Goal: Task Accomplishment & Management: Use online tool/utility

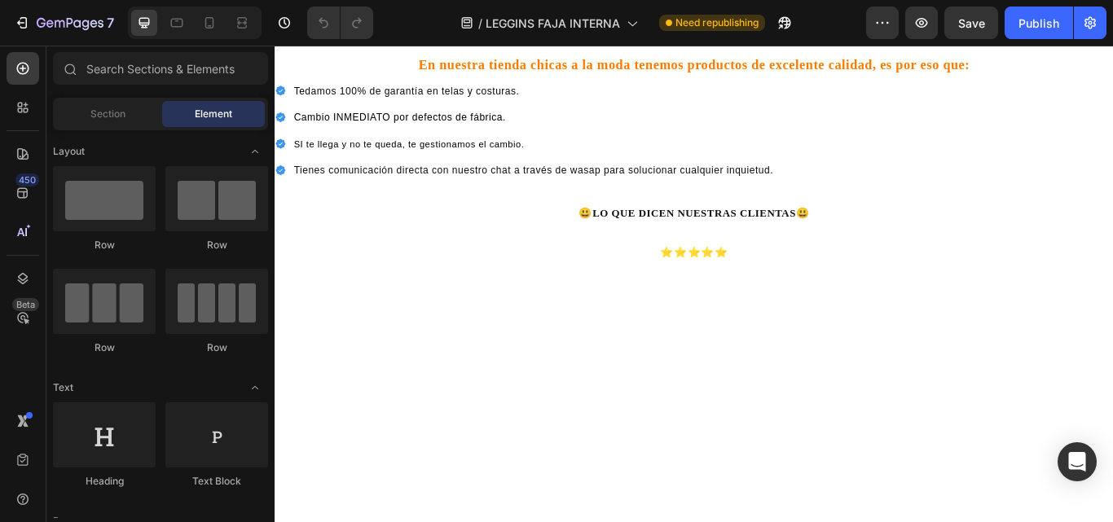
scroll to position [5427, 0]
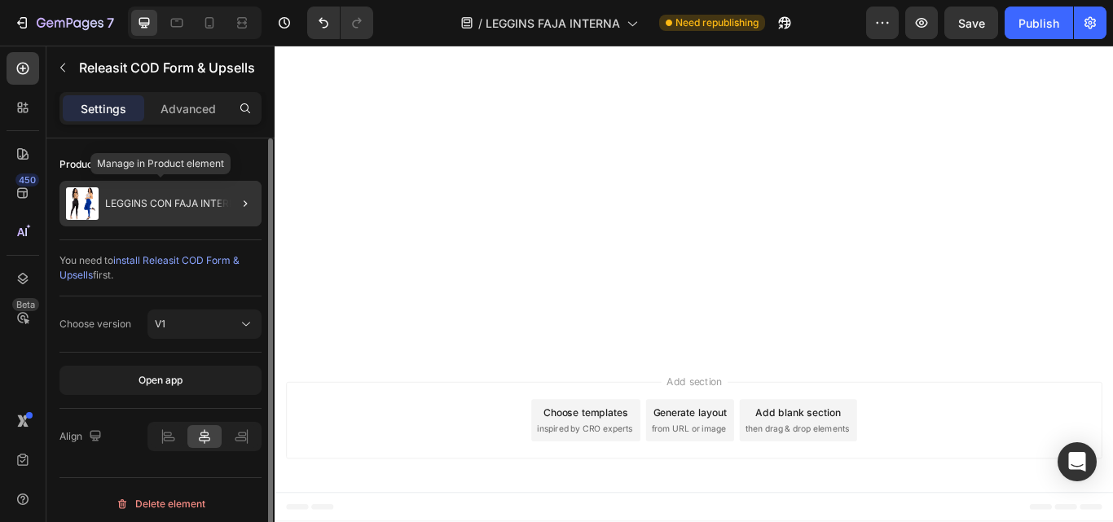
click at [141, 202] on p "LEGGINS CON FAJA INTERNA" at bounding box center [174, 203] width 138 height 11
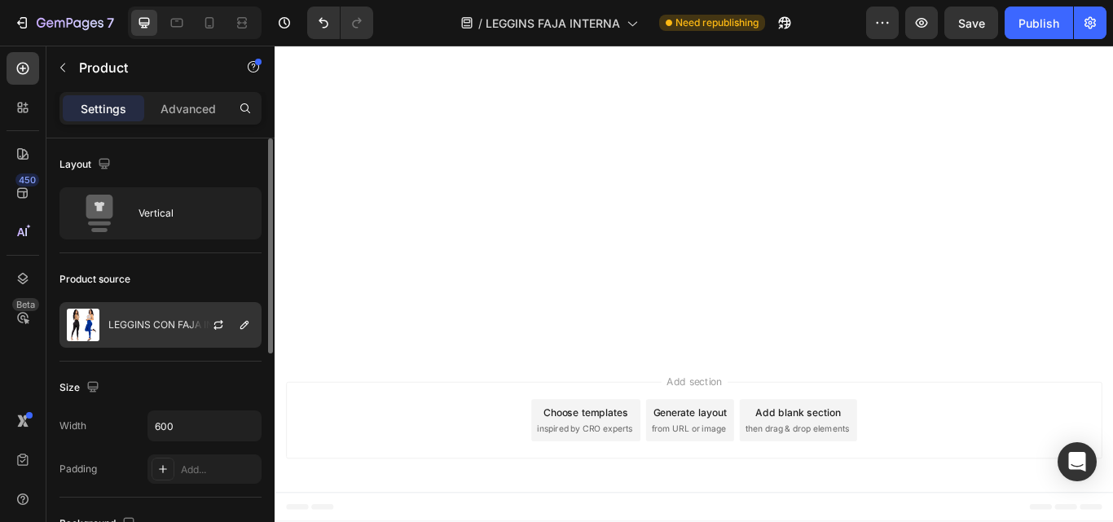
click at [148, 324] on p "LEGGINS CON FAJA INTERNA" at bounding box center [177, 324] width 138 height 11
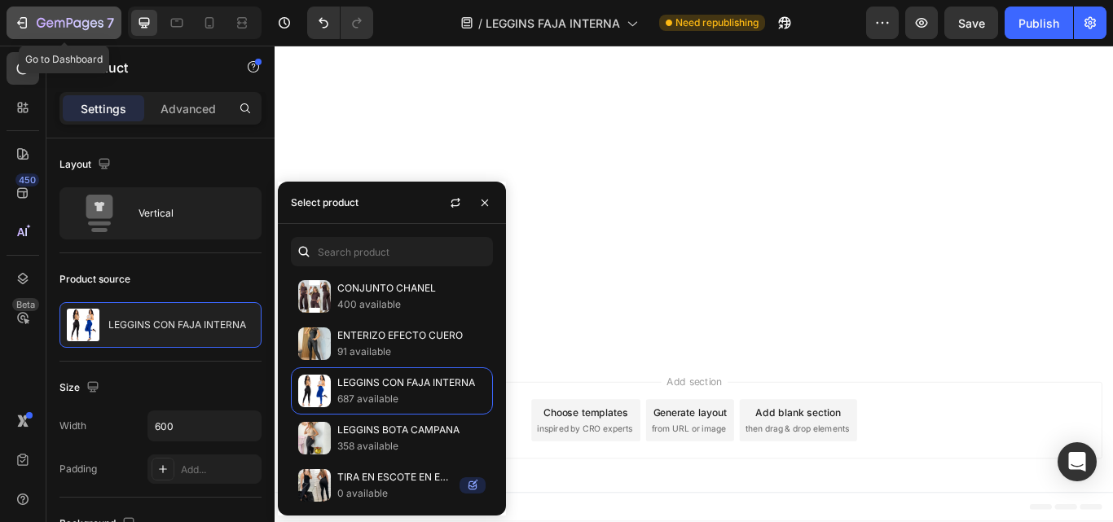
click at [22, 28] on icon "button" at bounding box center [23, 22] width 7 height 11
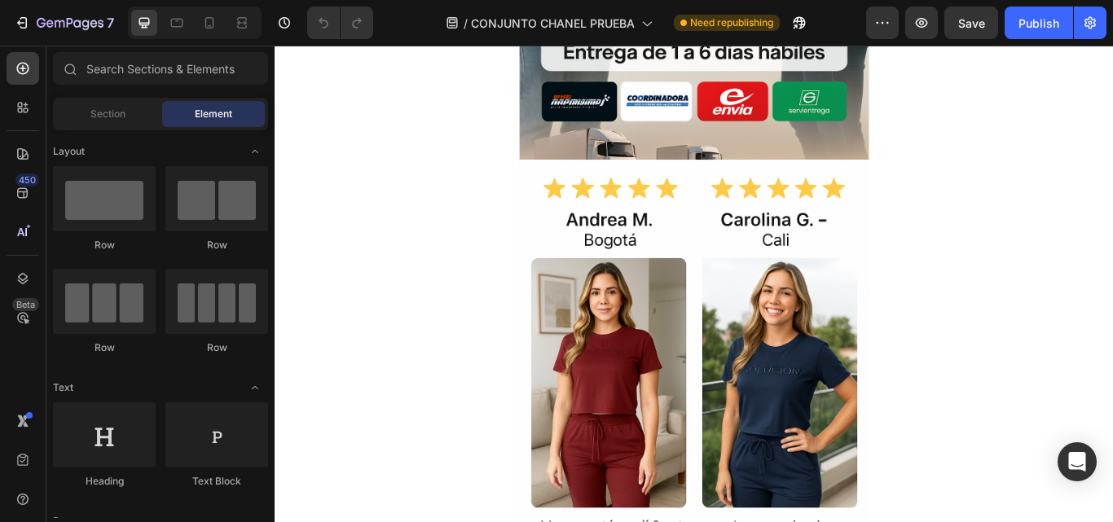
scroll to position [1222, 0]
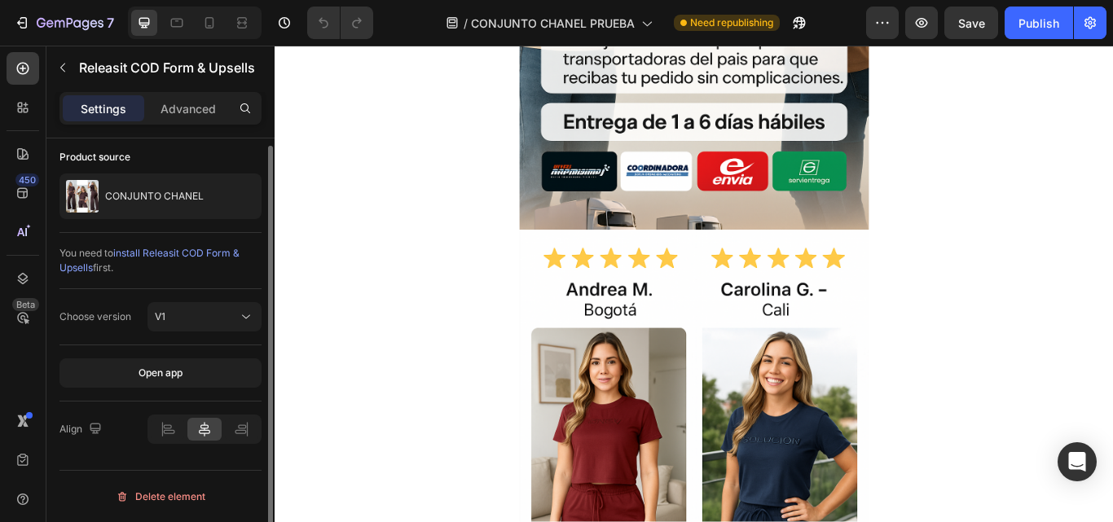
scroll to position [0, 0]
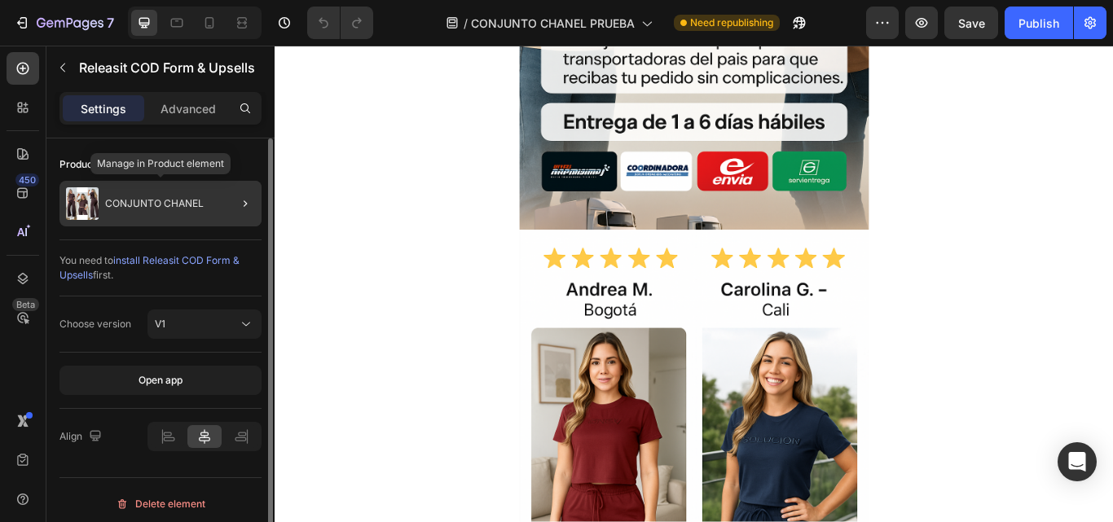
click at [153, 196] on div "CONJUNTO CHANEL" at bounding box center [160, 204] width 202 height 46
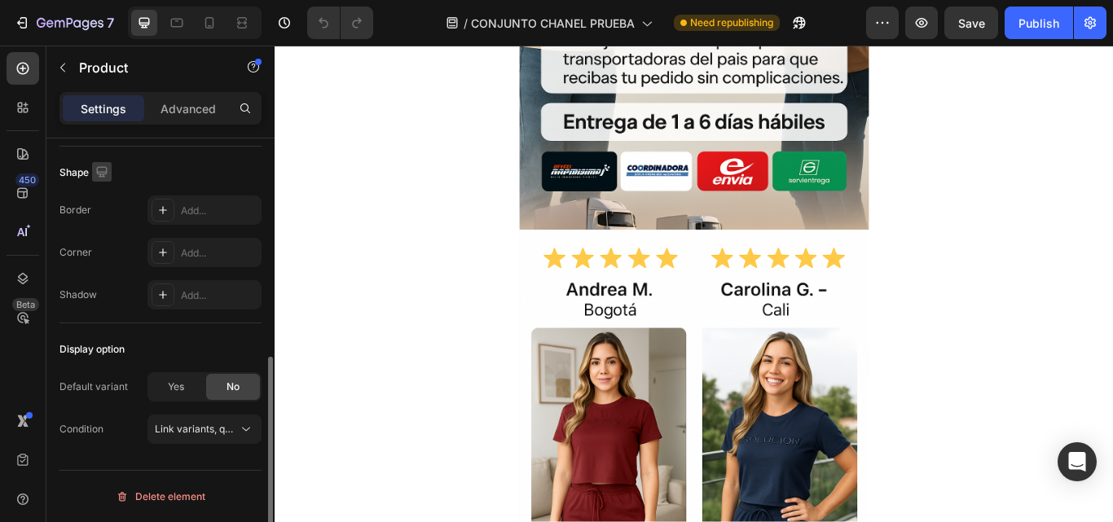
scroll to position [199, 0]
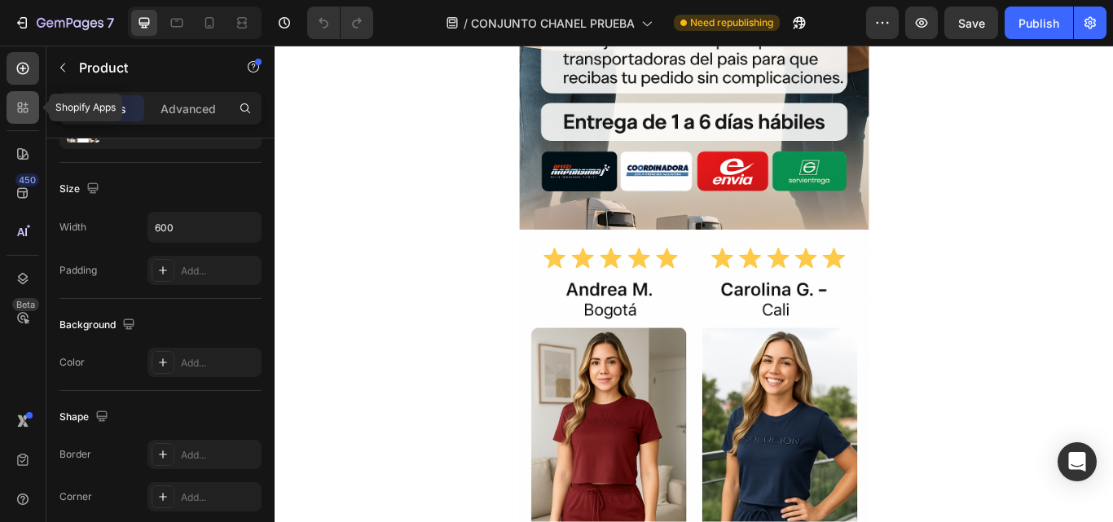
click at [34, 103] on div at bounding box center [23, 107] width 33 height 33
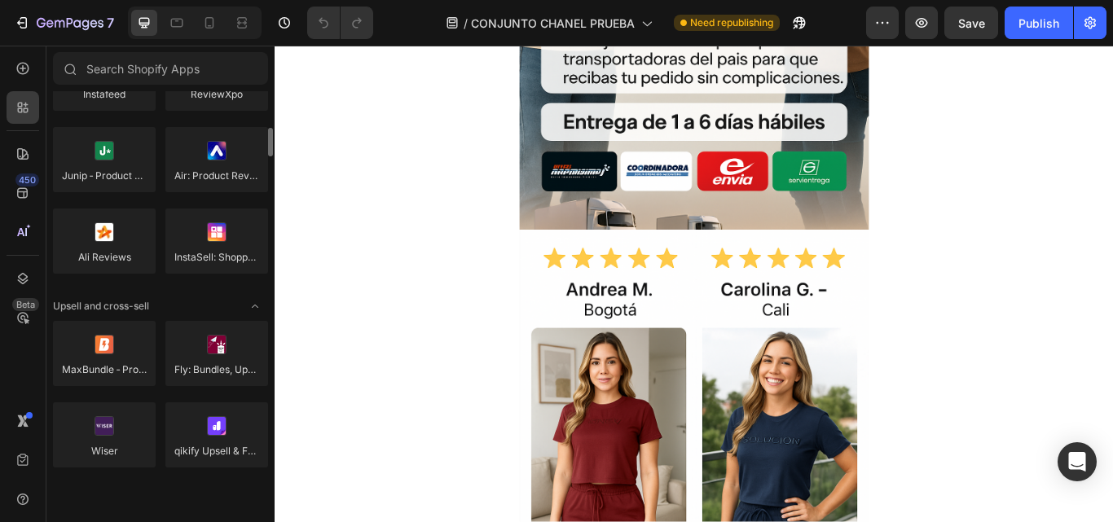
scroll to position [570, 0]
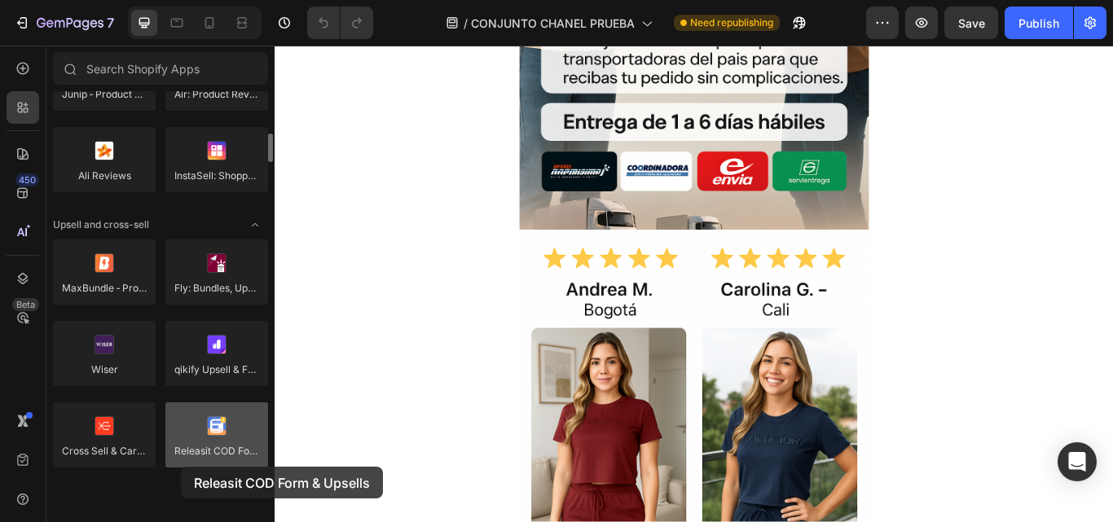
click at [181, 467] on div at bounding box center [216, 435] width 103 height 65
click at [209, 440] on div at bounding box center [216, 435] width 103 height 65
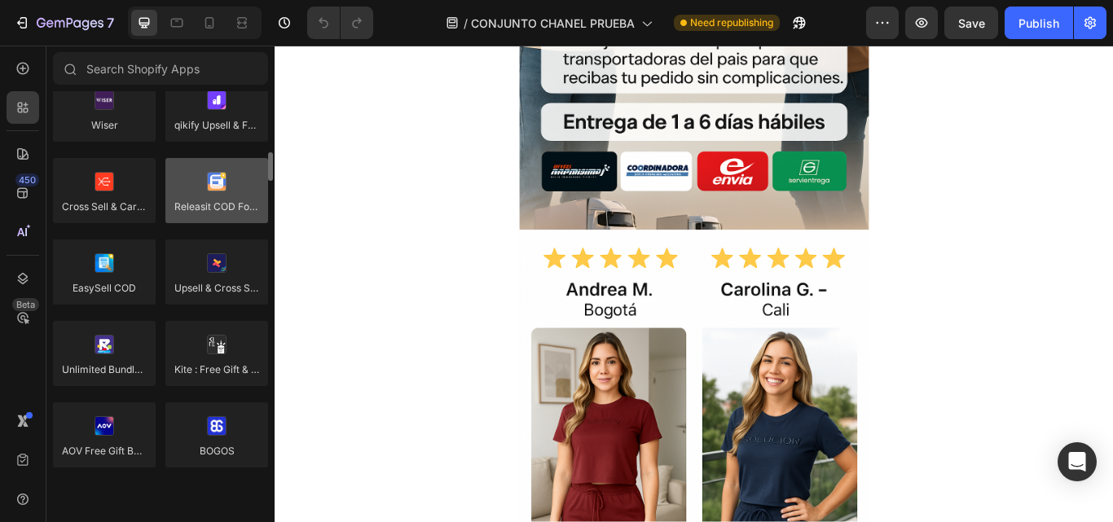
scroll to position [652, 0]
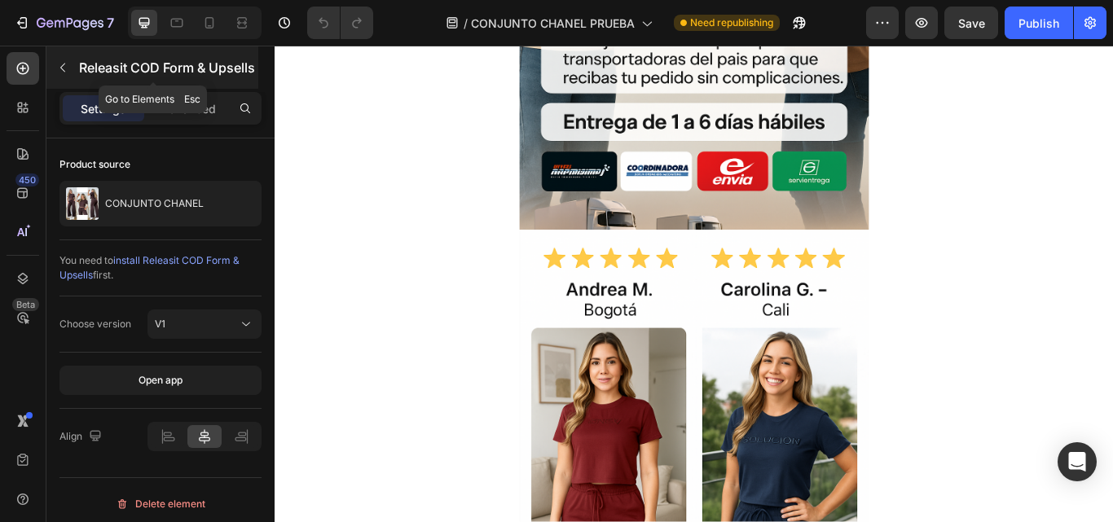
click at [63, 70] on icon "button" at bounding box center [62, 68] width 5 height 9
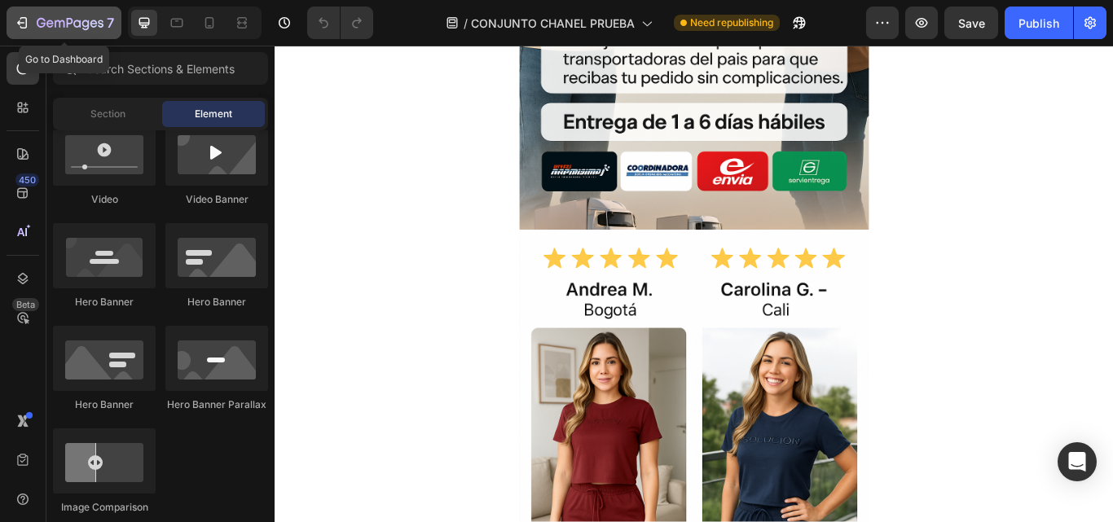
click at [26, 23] on icon "button" at bounding box center [23, 22] width 7 height 11
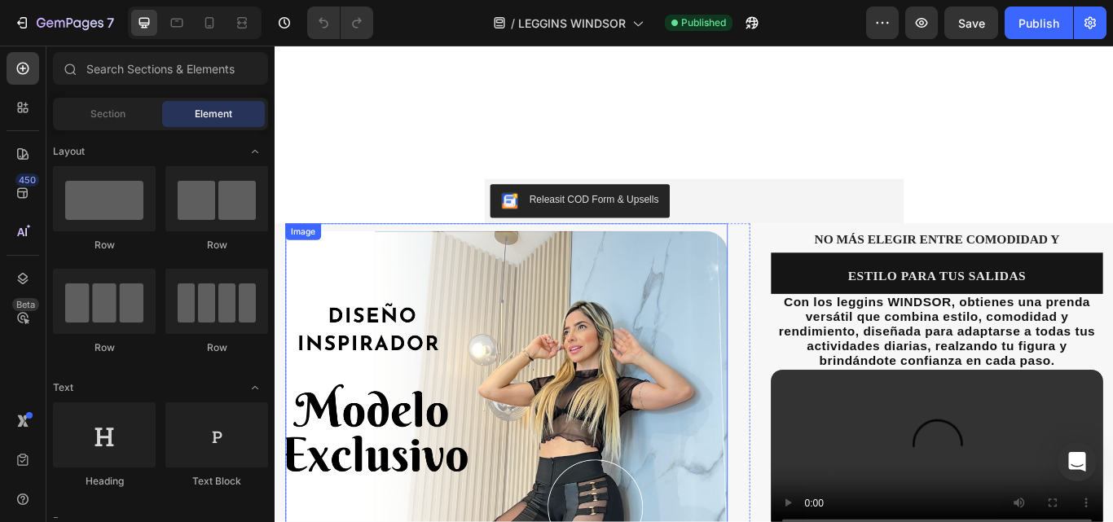
scroll to position [1711, 0]
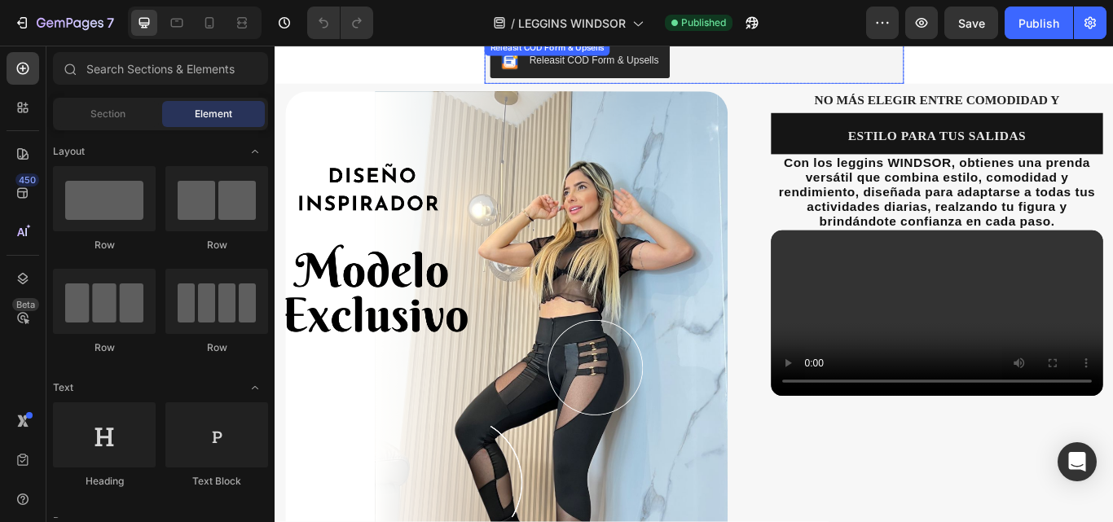
click at [617, 66] on div "Releasit COD Form & Upsells Releasit COD Form & Upsells" at bounding box center [763, 64] width 489 height 52
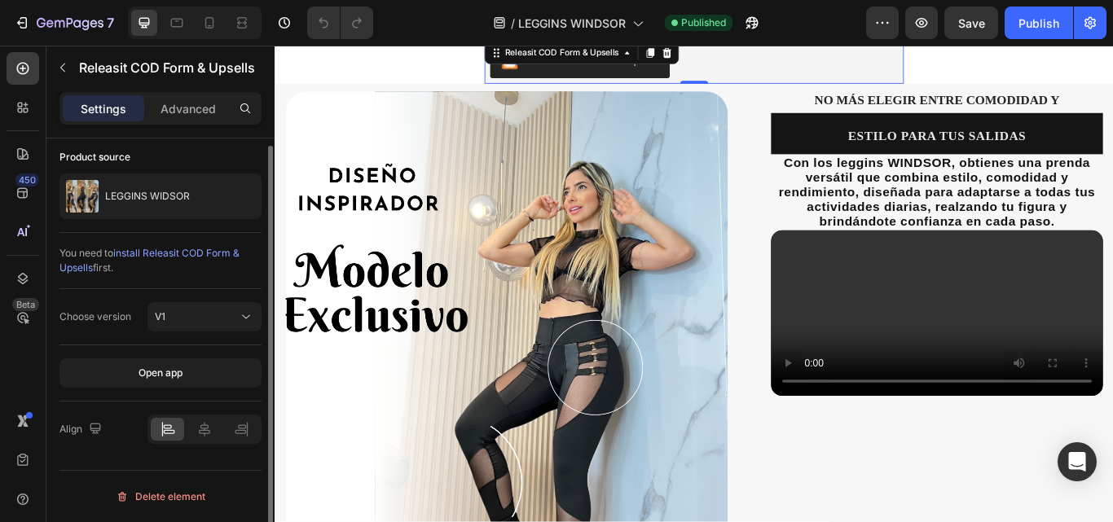
scroll to position [0, 0]
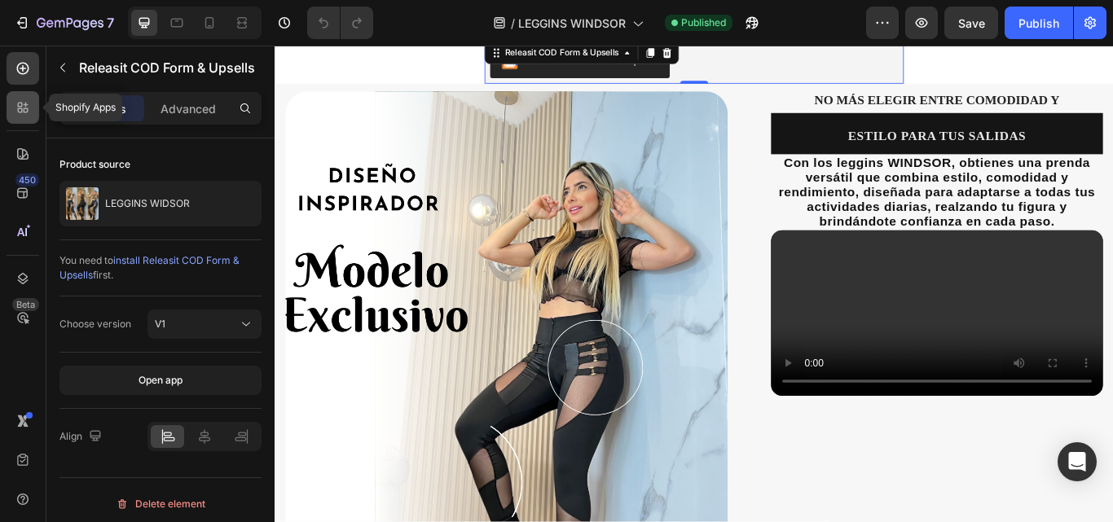
click at [24, 118] on div at bounding box center [23, 107] width 33 height 33
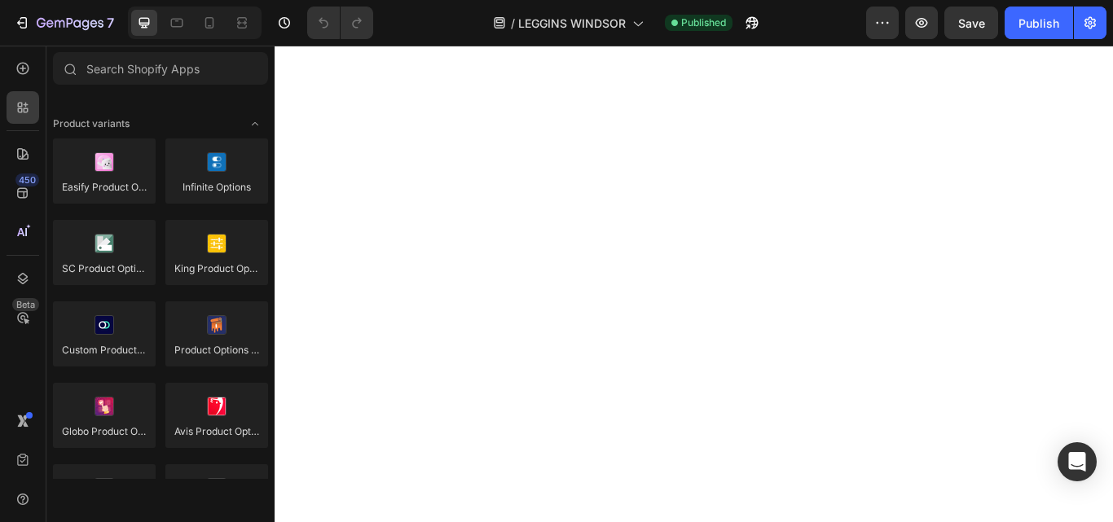
scroll to position [3178, 0]
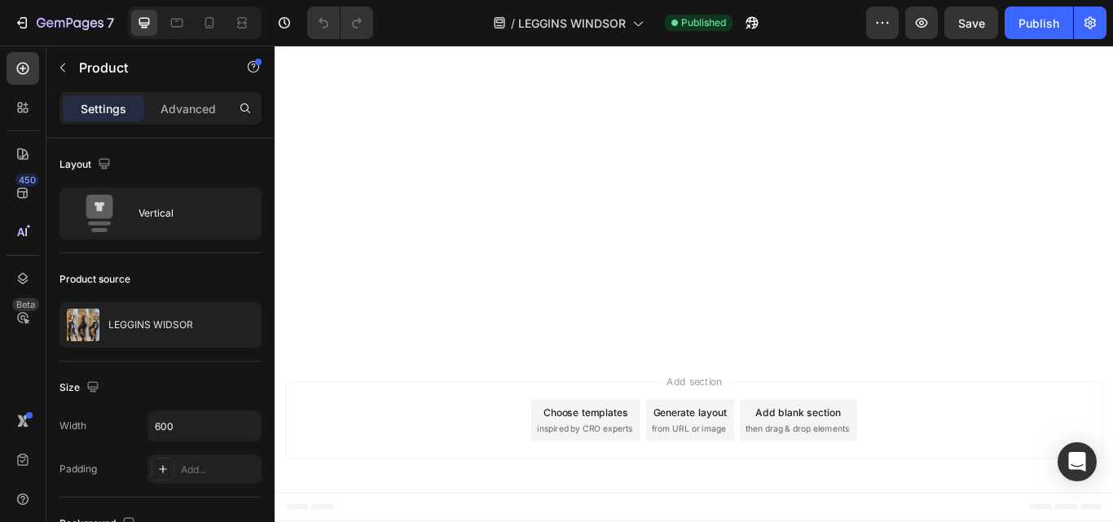
scroll to position [3341, 0]
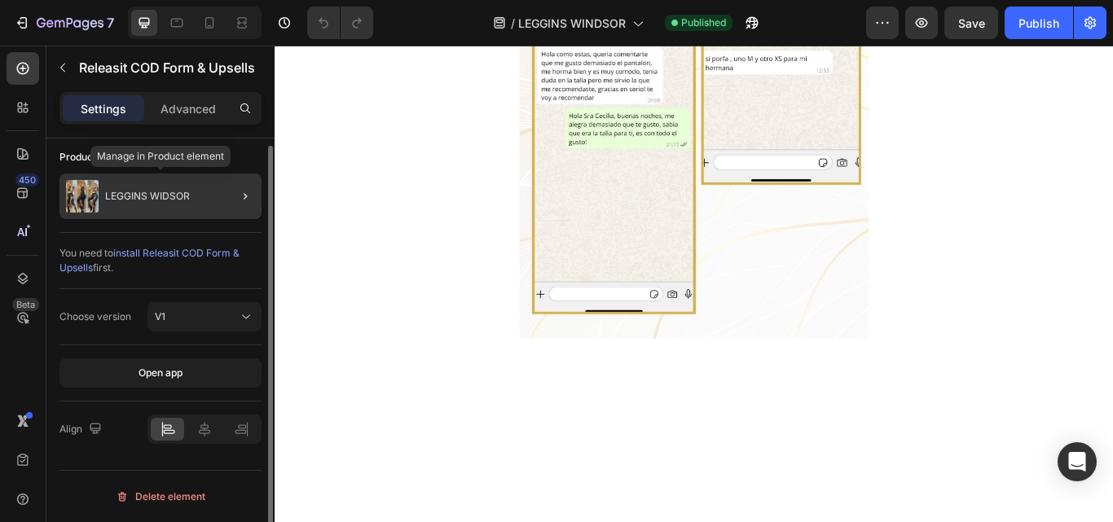
scroll to position [0, 0]
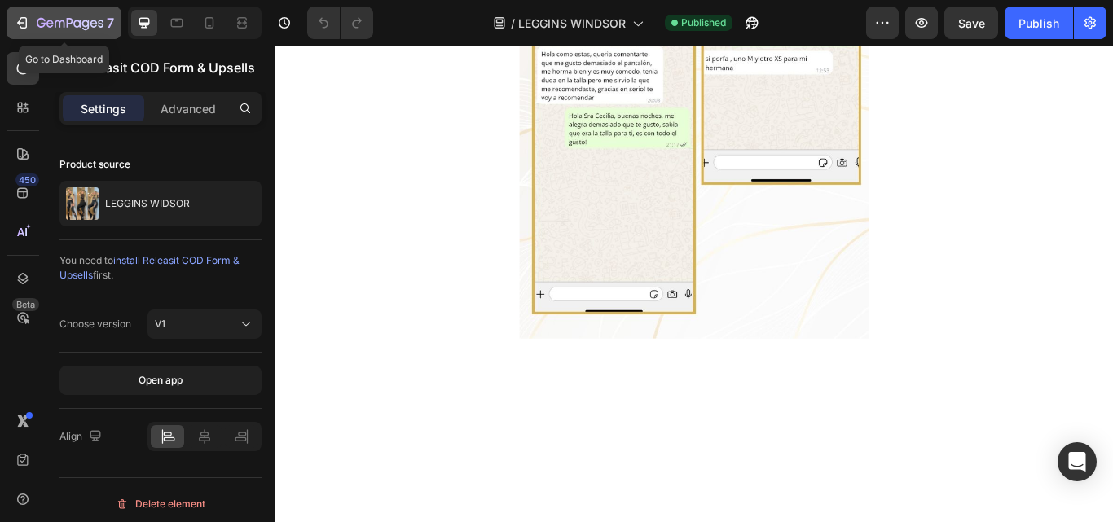
click at [52, 27] on icon "button" at bounding box center [70, 24] width 67 height 14
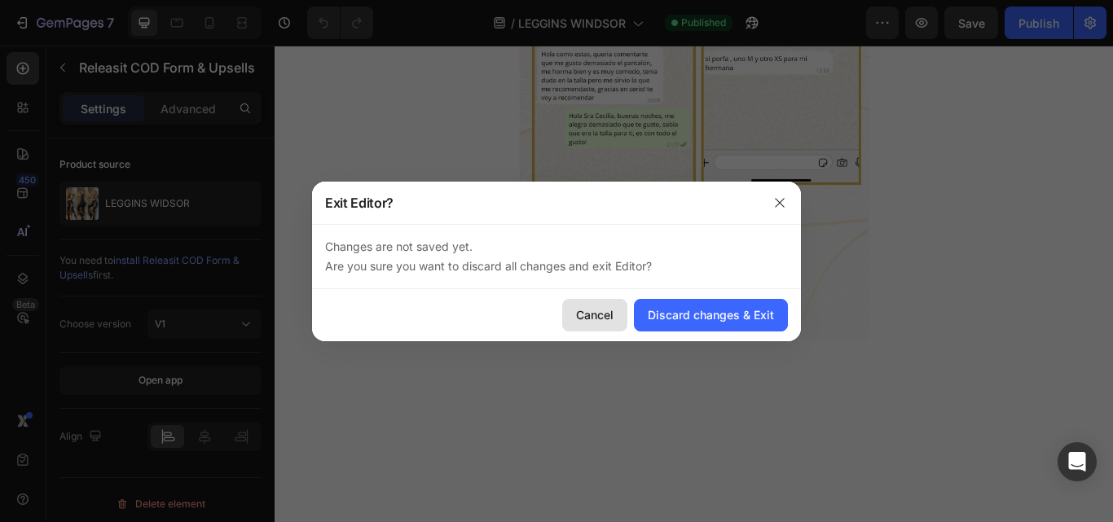
click at [590, 313] on div "Cancel" at bounding box center [594, 314] width 37 height 17
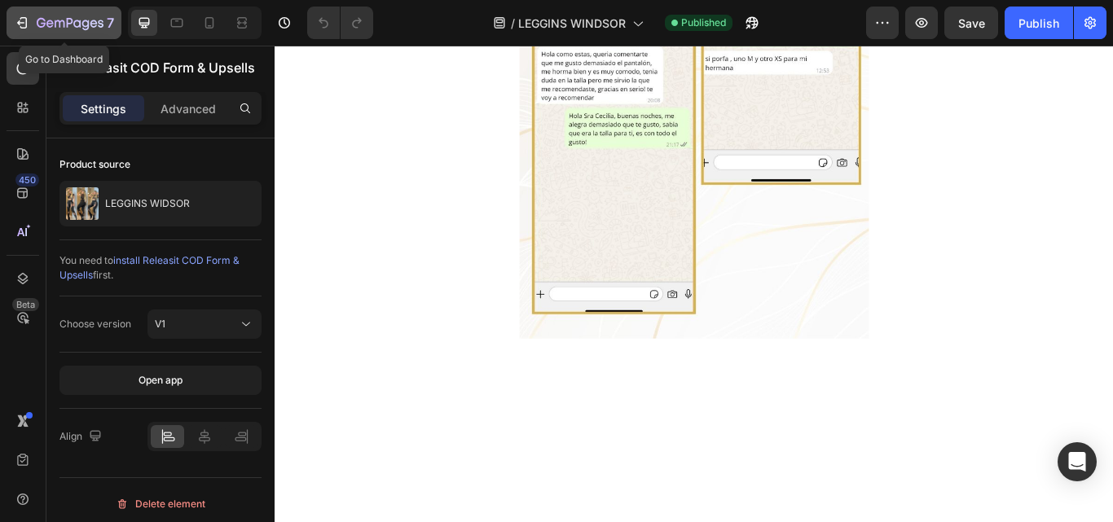
click at [19, 20] on icon "button" at bounding box center [22, 23] width 16 height 16
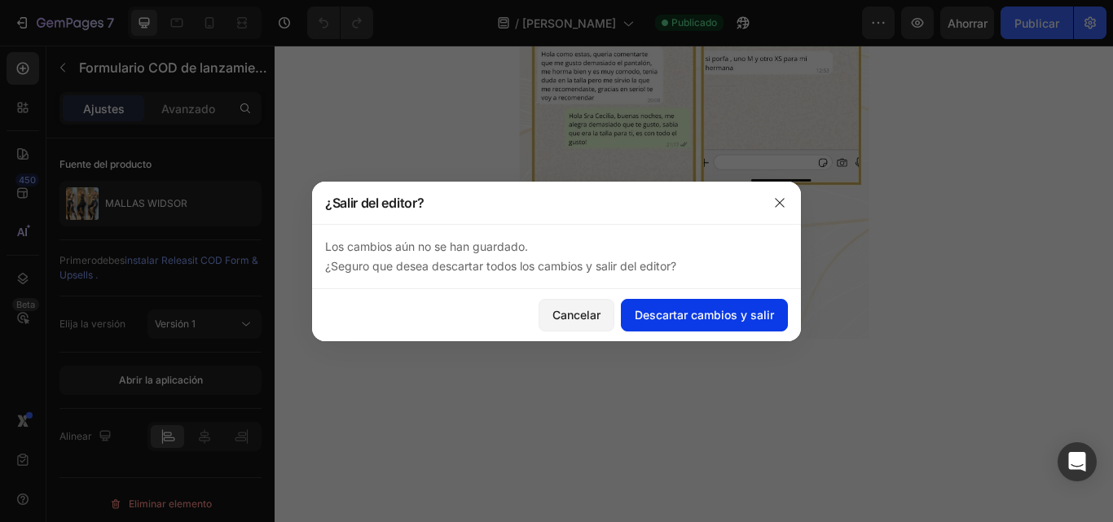
click at [697, 319] on font "Descartar cambios y salir" at bounding box center [704, 315] width 139 height 14
